Goal: Check status: Check status

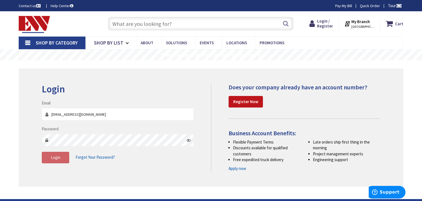
type input "[EMAIL_ADDRESS][DOMAIN_NAME]"
click at [62, 158] on button "Login" at bounding box center [55, 158] width 27 height 12
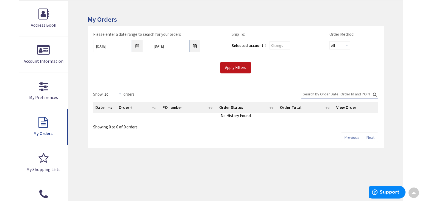
scroll to position [82, 0]
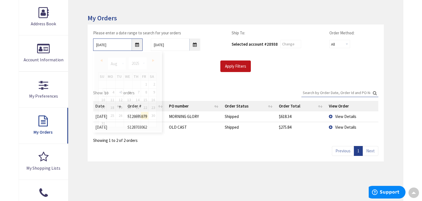
click at [137, 44] on input "[DATE]" at bounding box center [117, 44] width 49 height 12
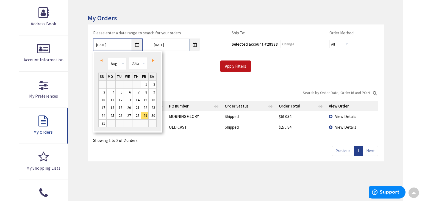
scroll to position [0, 0]
click at [147, 85] on link "1" at bounding box center [144, 84] width 7 height 7
type input "[DATE]"
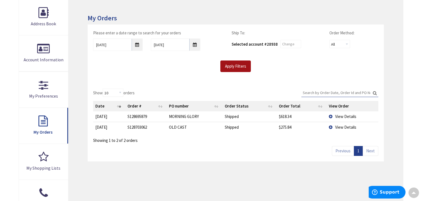
click at [229, 64] on input "Apply Filters" at bounding box center [235, 66] width 31 height 12
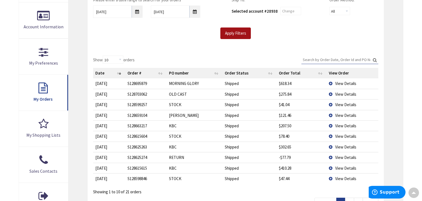
scroll to position [115, 0]
click at [345, 92] on span "View Details" at bounding box center [345, 93] width 21 height 5
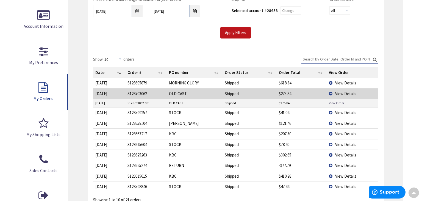
click at [338, 103] on link "View Order" at bounding box center [336, 103] width 15 height 5
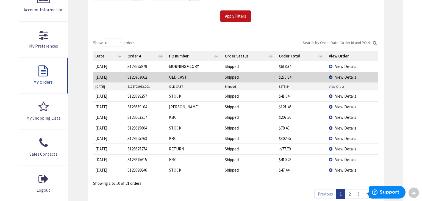
scroll to position [132, 0]
click at [335, 116] on span "View Details" at bounding box center [345, 117] width 21 height 5
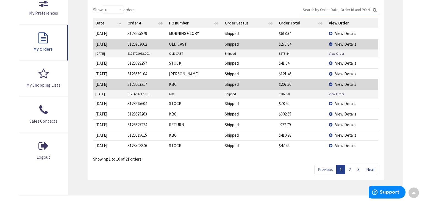
scroll to position [165, 0]
click at [368, 166] on link "Next" at bounding box center [371, 169] width 16 height 10
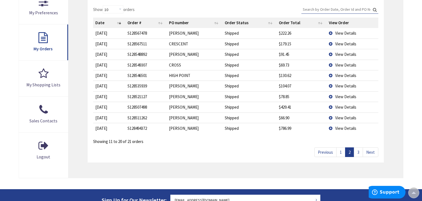
click at [340, 151] on link "1" at bounding box center [340, 152] width 9 height 10
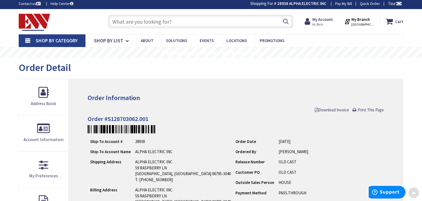
scroll to position [1, 0]
